Goal: Find contact information: Find contact information

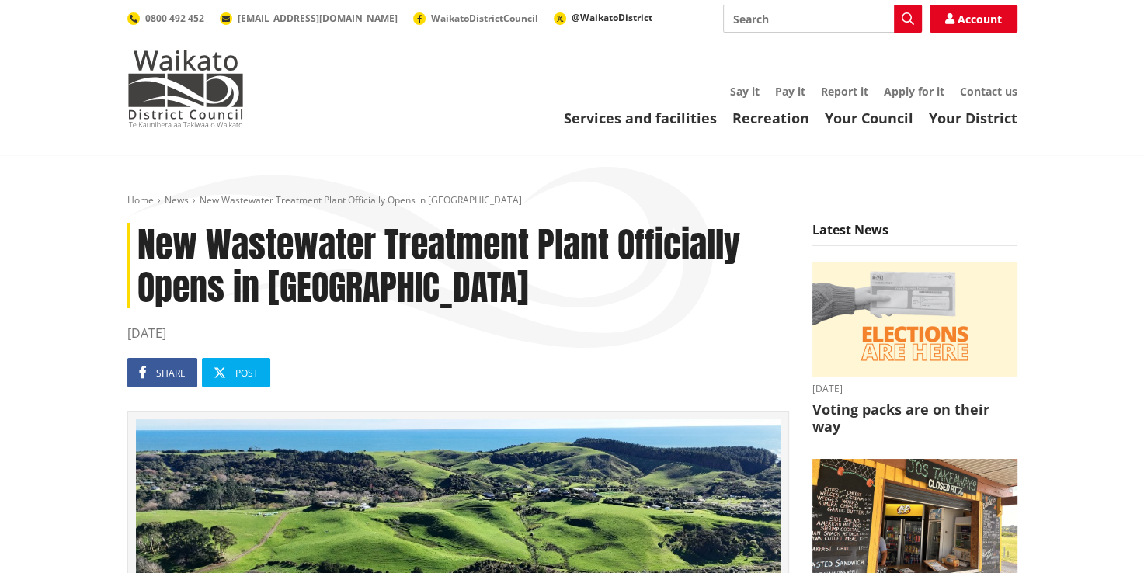
click at [571, 19] on span "@WaikatoDistrict" at bounding box center [611, 17] width 81 height 13
click at [312, 19] on span "[EMAIL_ADDRESS][DOMAIN_NAME]" at bounding box center [318, 18] width 160 height 13
click at [522, 75] on div "Toggle search Toggle navigation Services and facilities Recreation Your Council…" at bounding box center [572, 66] width 913 height 123
drag, startPoint x: 326, startPoint y: 20, endPoint x: 236, endPoint y: 24, distance: 90.1
click at [236, 24] on ul "0800 492 452 info@waidc.govt.nz WaikatoDistrictCouncil @WaikatoDistrict" at bounding box center [389, 18] width 525 height 12
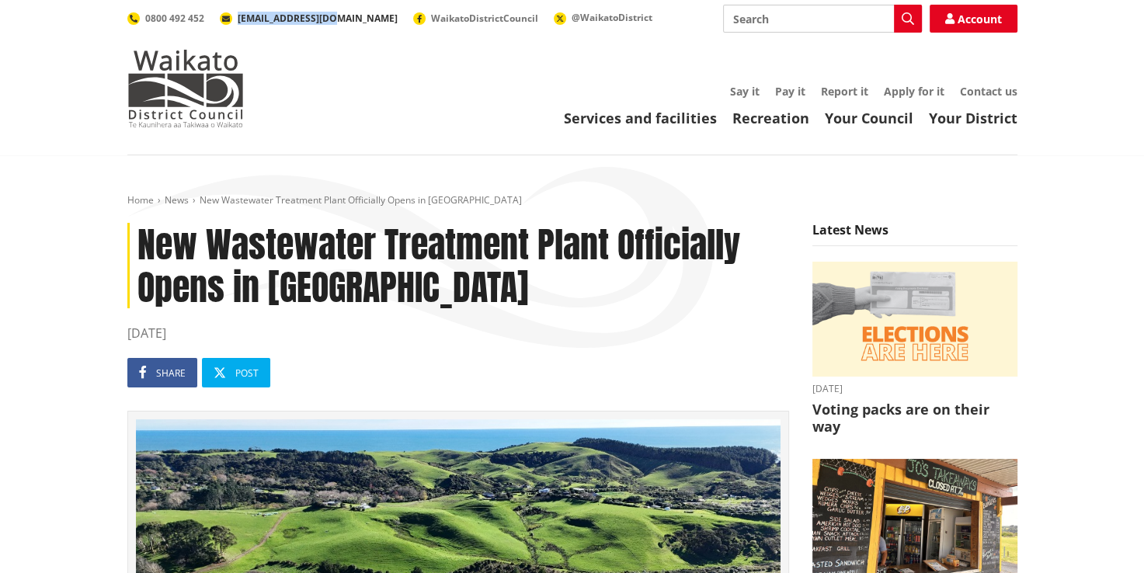
copy span "[EMAIL_ADDRESS][DOMAIN_NAME]"
click at [985, 92] on link "Contact us" at bounding box center [988, 91] width 57 height 15
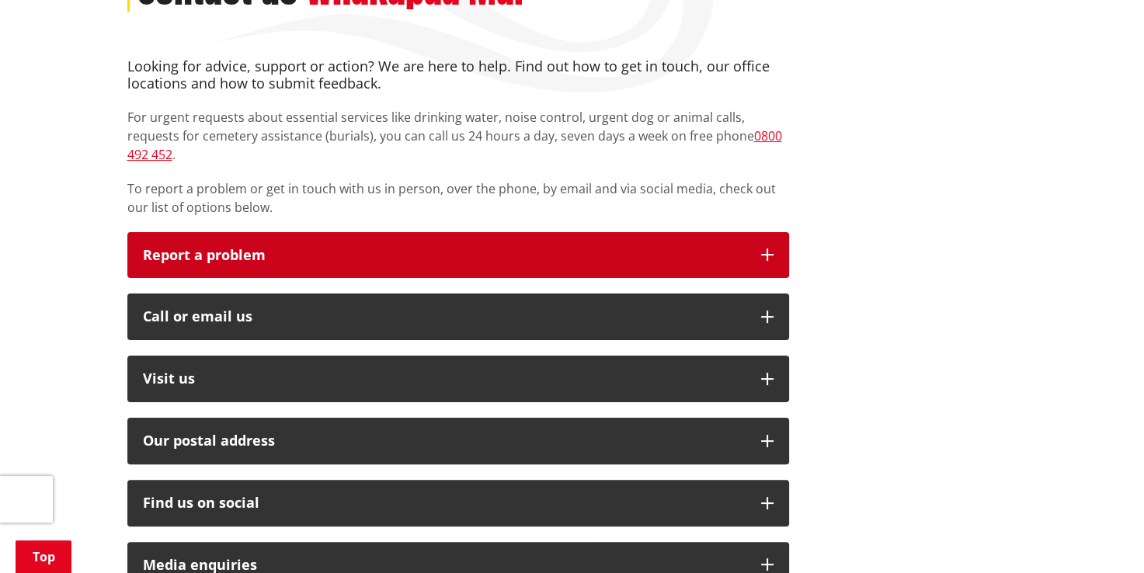
scroll to position [311, 0]
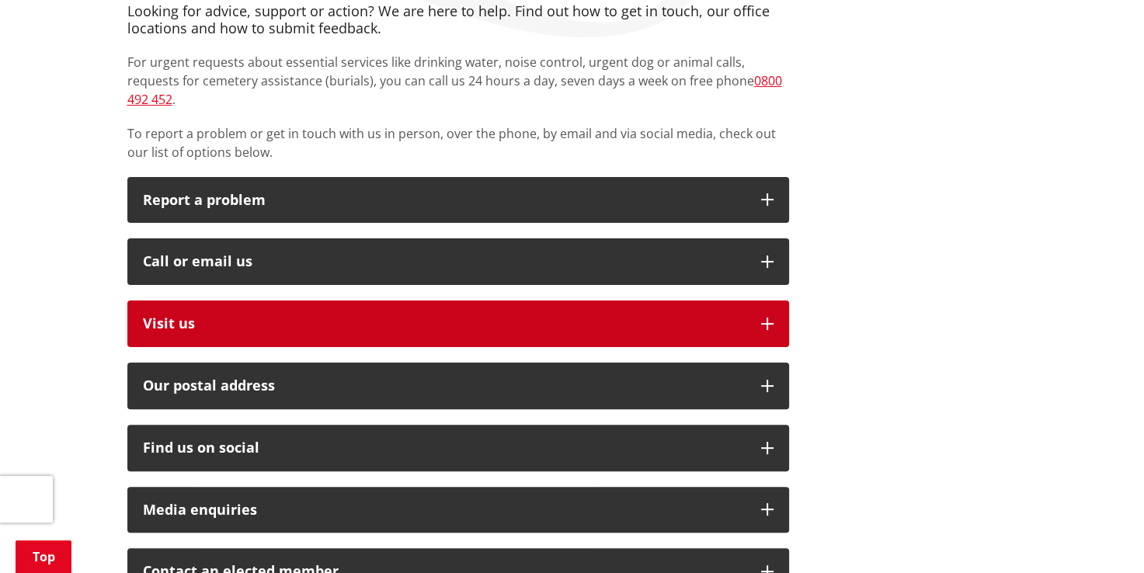
click at [593, 316] on p "Visit us" at bounding box center [444, 324] width 603 height 16
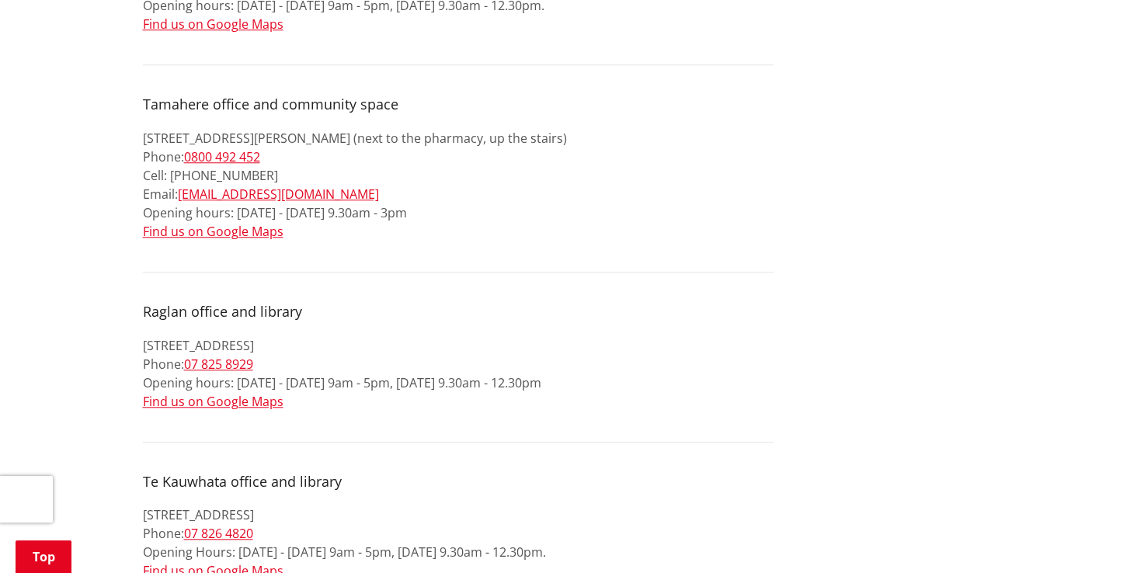
scroll to position [1320, 0]
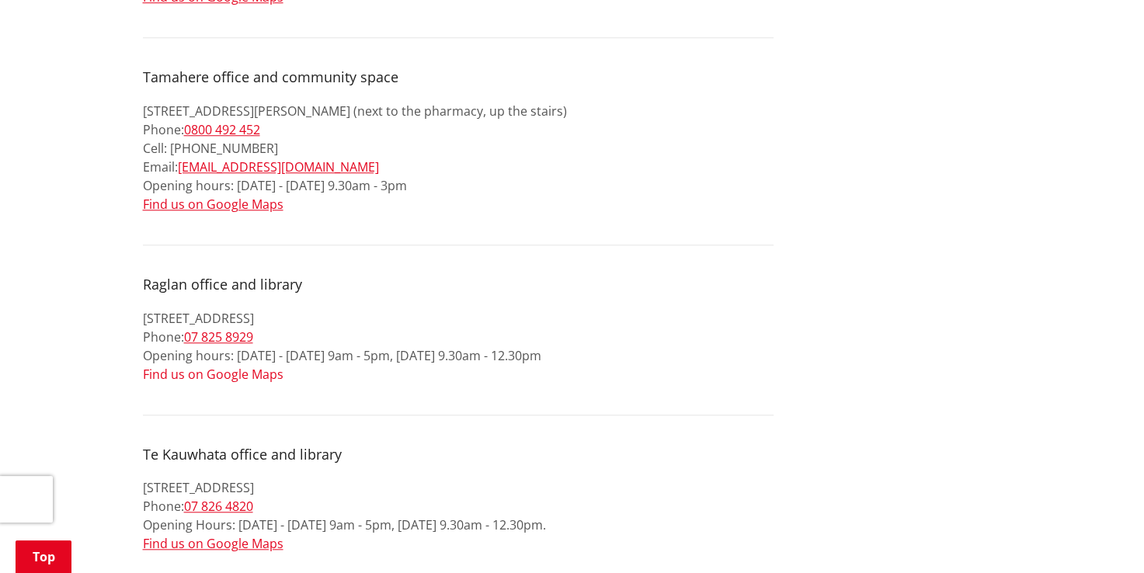
click at [230, 366] on link "Find us on Google Maps" at bounding box center [213, 374] width 141 height 17
